Goal: Find specific page/section: Find specific page/section

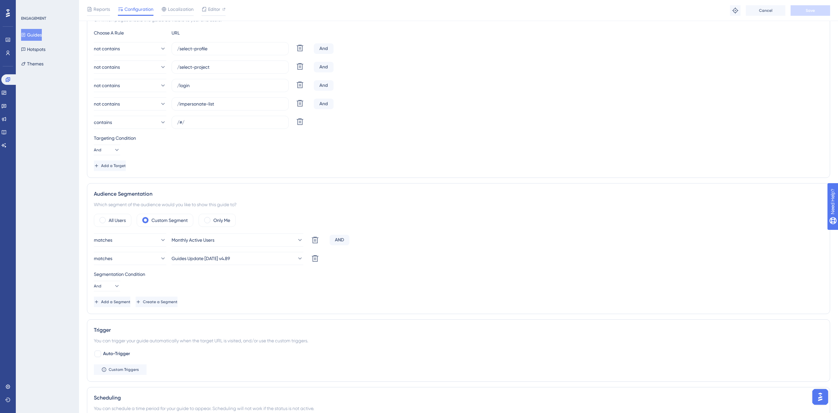
scroll to position [214, 0]
